Goal: Information Seeking & Learning: Check status

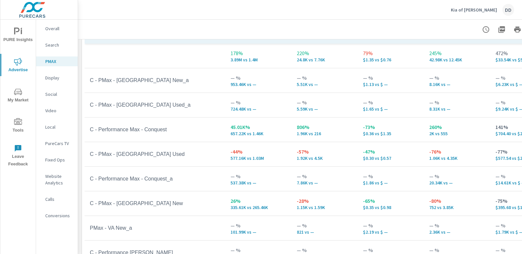
scroll to position [115, 0]
click at [51, 216] on p "Conversions" at bounding box center [58, 215] width 27 height 7
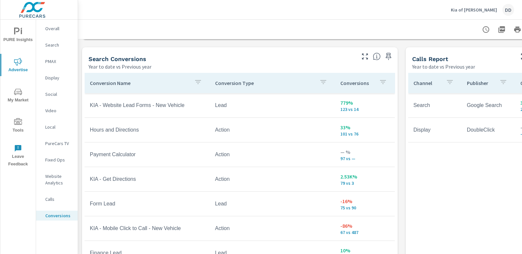
scroll to position [349, 0]
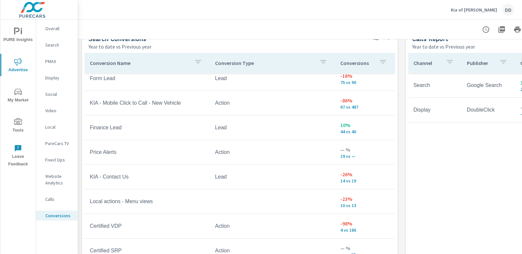
scroll to position [361, 0]
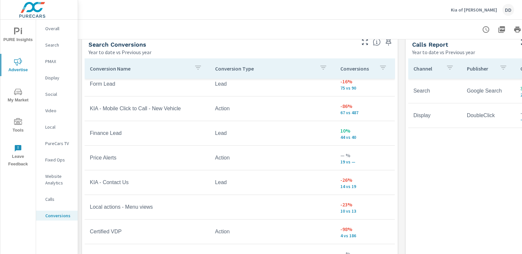
scroll to position [56, 0]
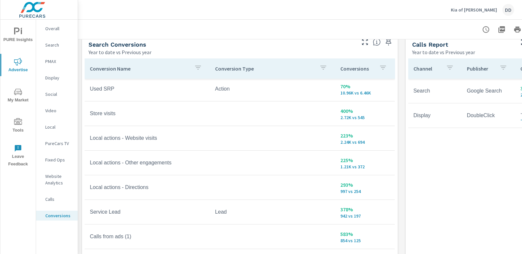
scroll to position [127, 0]
